Goal: Find specific page/section: Find specific page/section

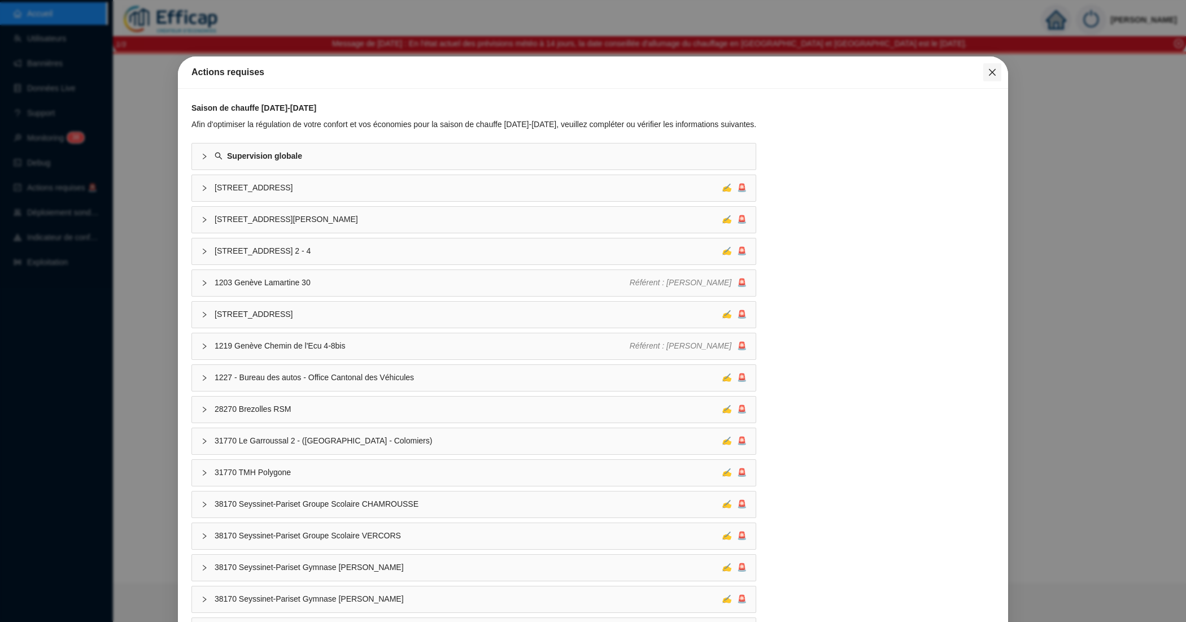
click at [988, 72] on icon "close" at bounding box center [992, 72] width 9 height 9
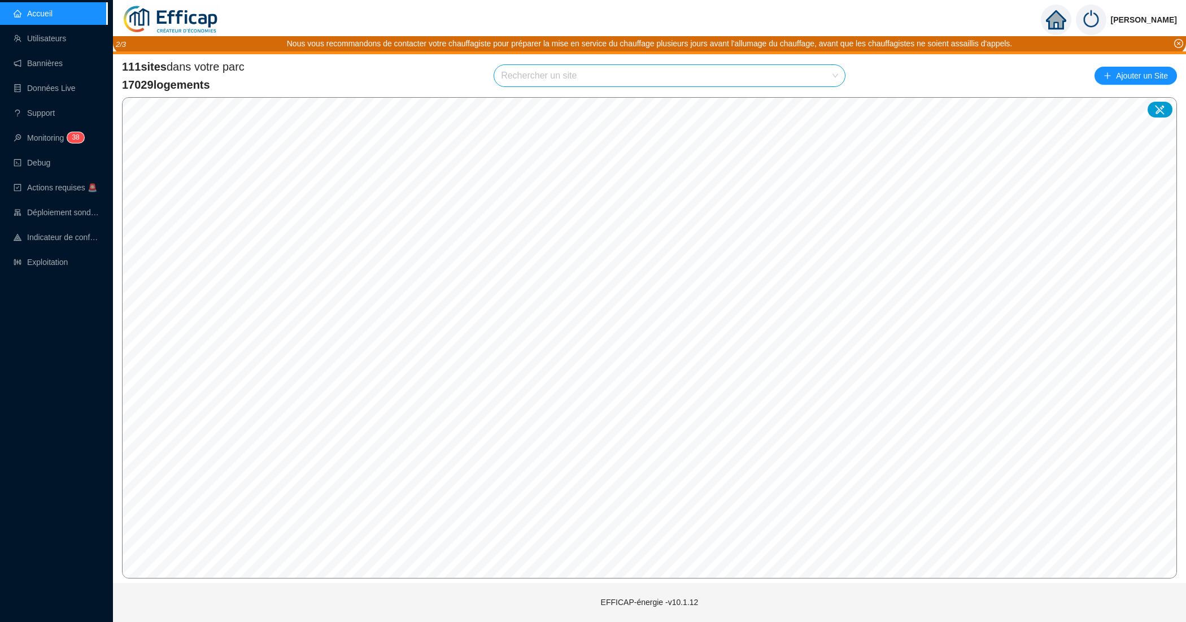
click at [667, 71] on input "search" at bounding box center [664, 75] width 327 height 21
type input "trou"
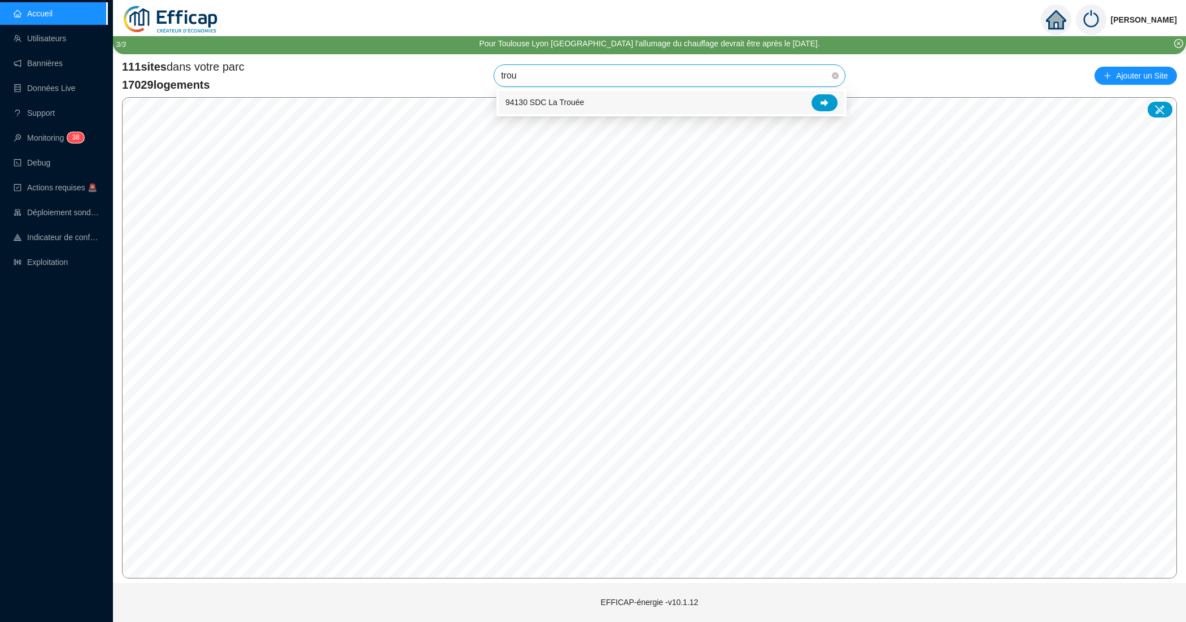
click at [556, 107] on span "94130 SDC La Trouée" at bounding box center [545, 103] width 79 height 12
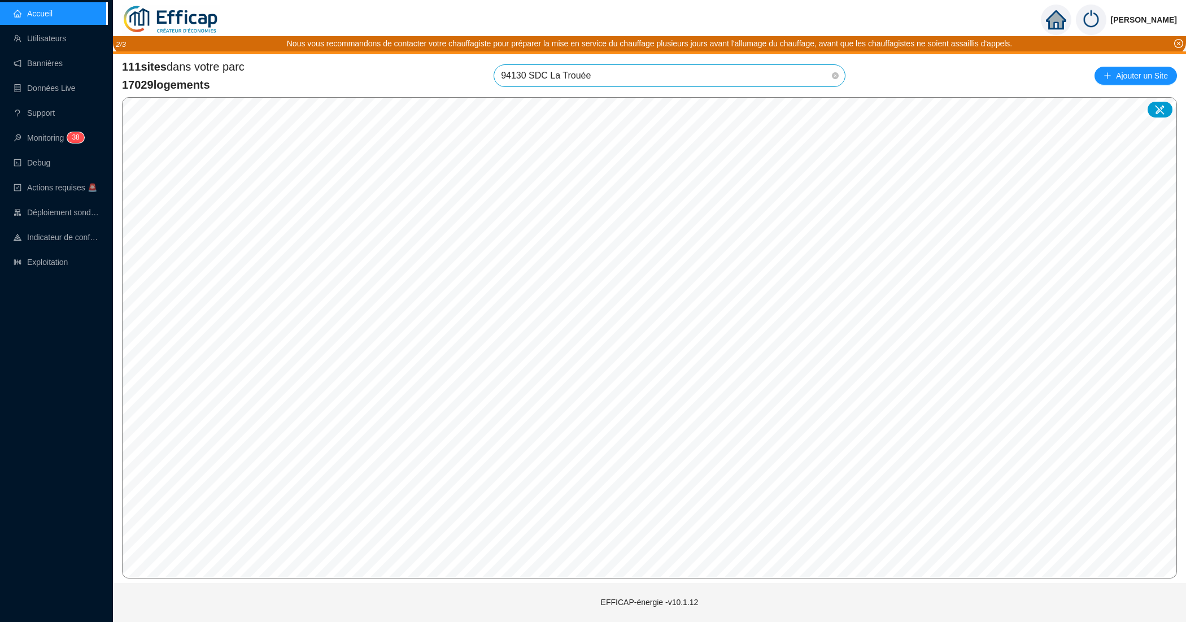
scroll to position [1769, 0]
click at [656, 74] on span "94130 SDC La Trouée" at bounding box center [669, 75] width 337 height 21
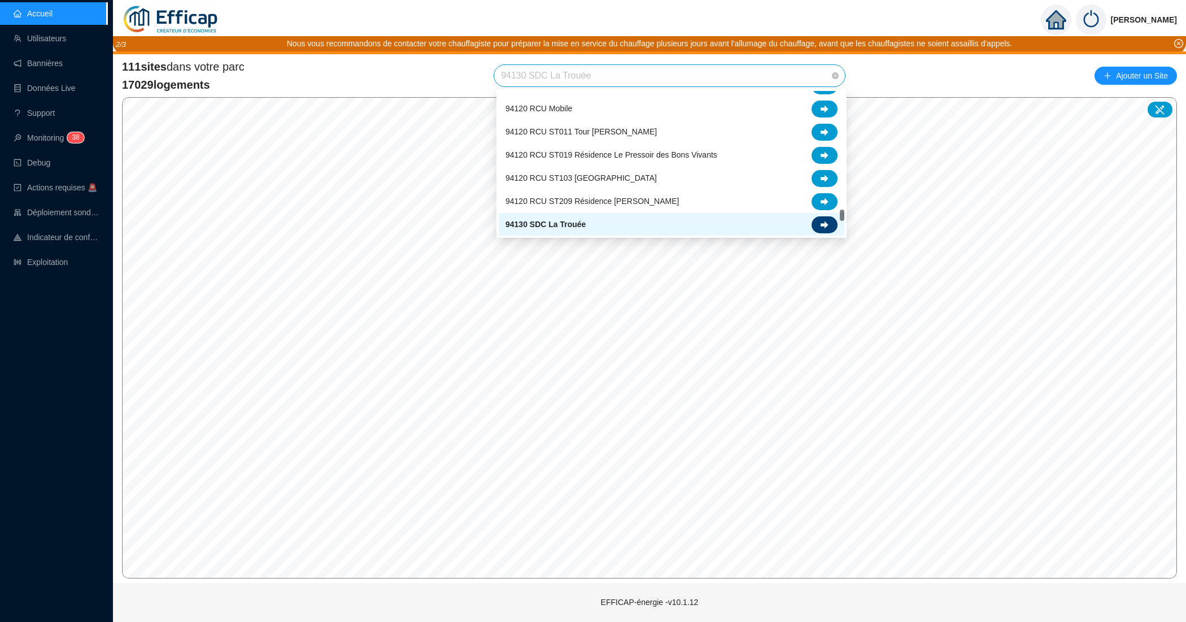
click at [829, 221] on div at bounding box center [825, 224] width 26 height 17
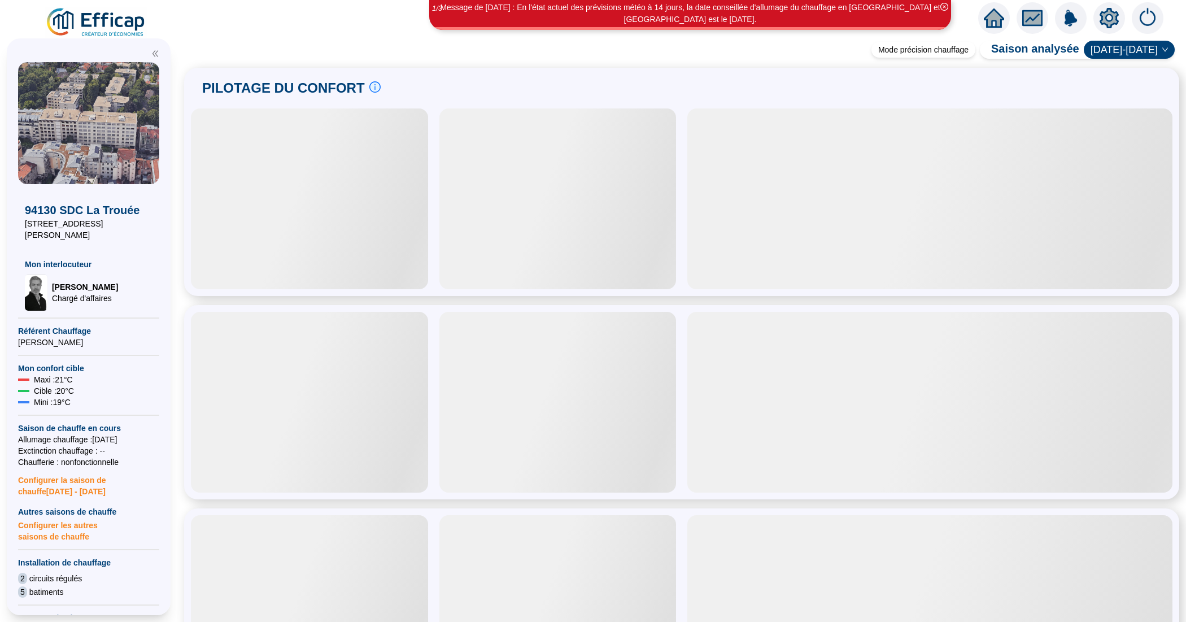
click at [1110, 17] on icon "setting" at bounding box center [1109, 18] width 20 height 20
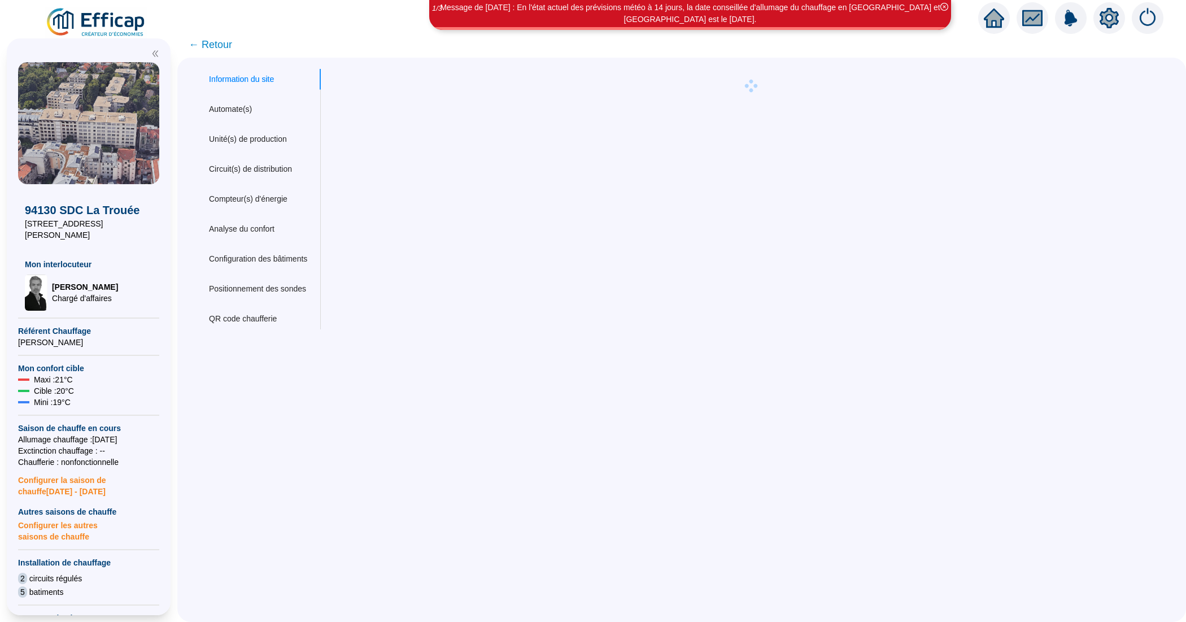
click at [250, 73] on div "Information du site" at bounding box center [241, 79] width 65 height 12
click at [250, 75] on div "Information du site" at bounding box center [241, 79] width 65 height 12
